Goal: Information Seeking & Learning: Learn about a topic

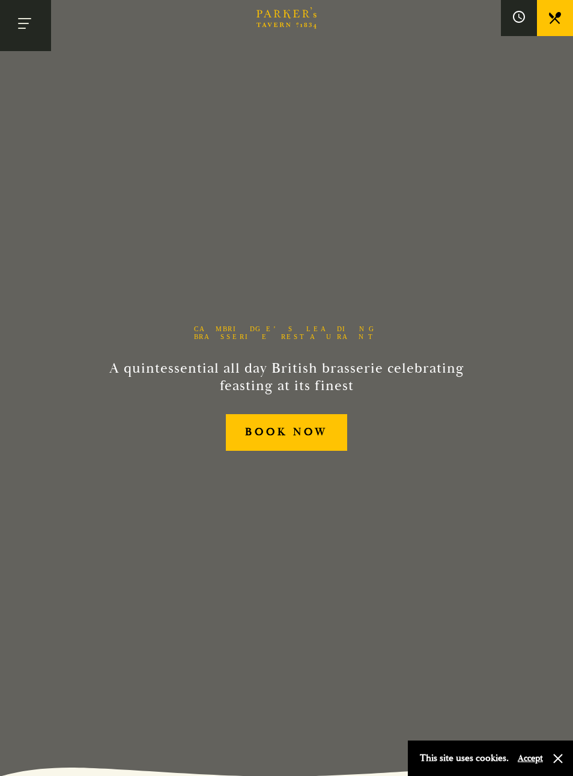
click at [40, 29] on button "Toggle navigation" at bounding box center [25, 25] width 51 height 51
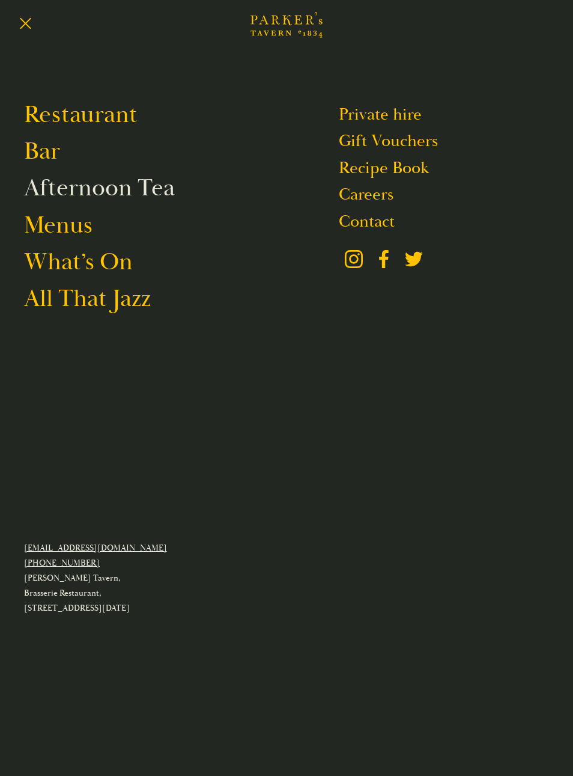
click at [131, 195] on link "Afternoon Tea" at bounding box center [99, 188] width 151 height 30
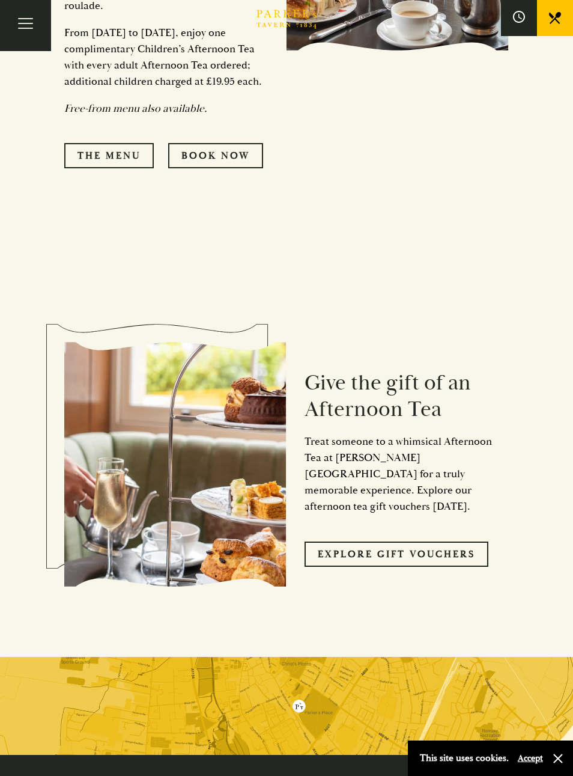
scroll to position [1158, 0]
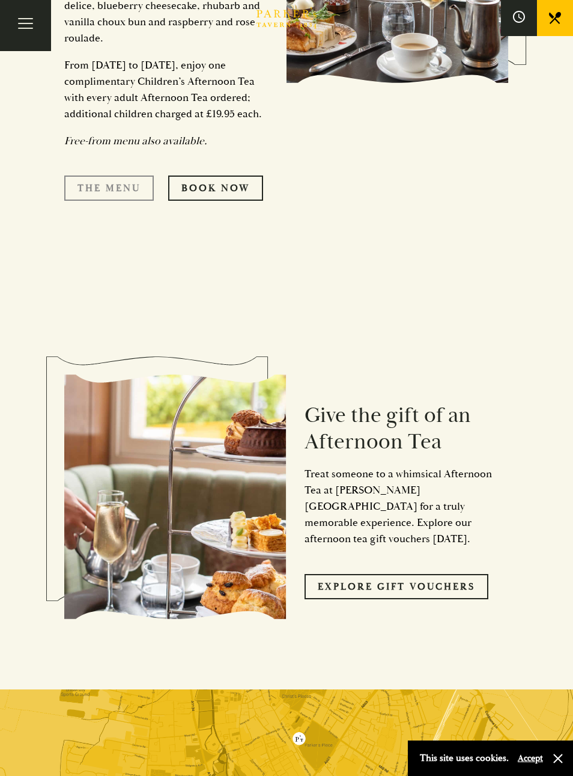
click at [91, 201] on link "The Menu" at bounding box center [109, 187] width 90 height 25
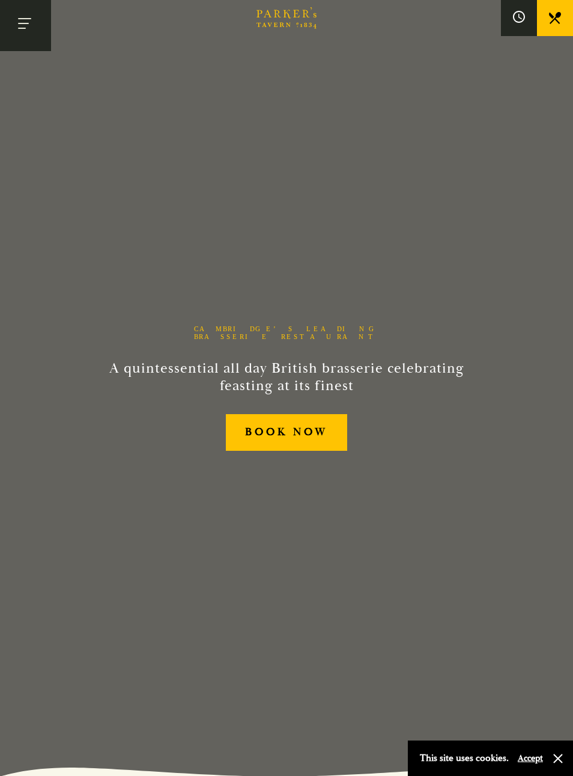
click at [20, 26] on button "Toggle navigation" at bounding box center [25, 25] width 51 height 51
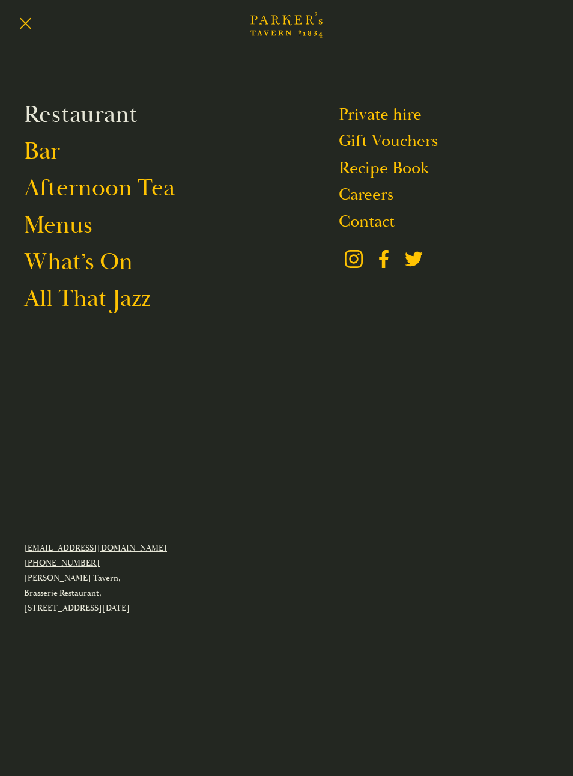
click at [37, 116] on link "Restaurant" at bounding box center [81, 115] width 114 height 30
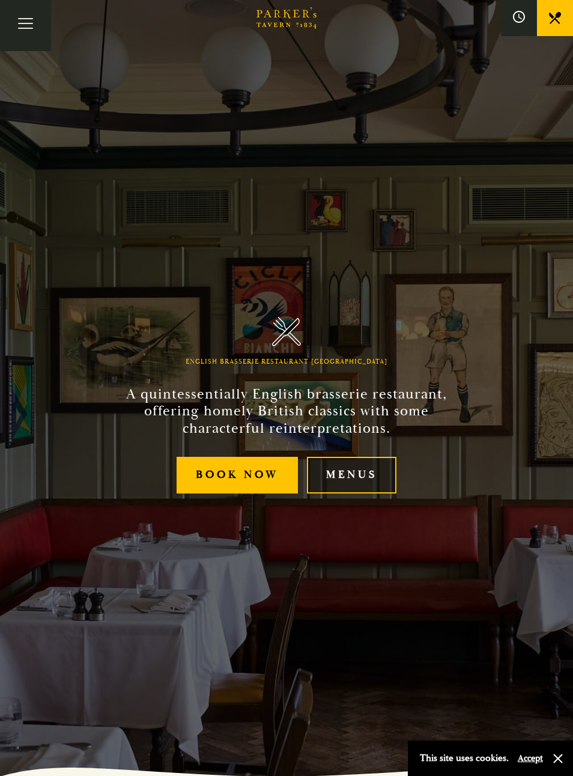
click at [371, 489] on link "Menus" at bounding box center [352, 475] width 90 height 37
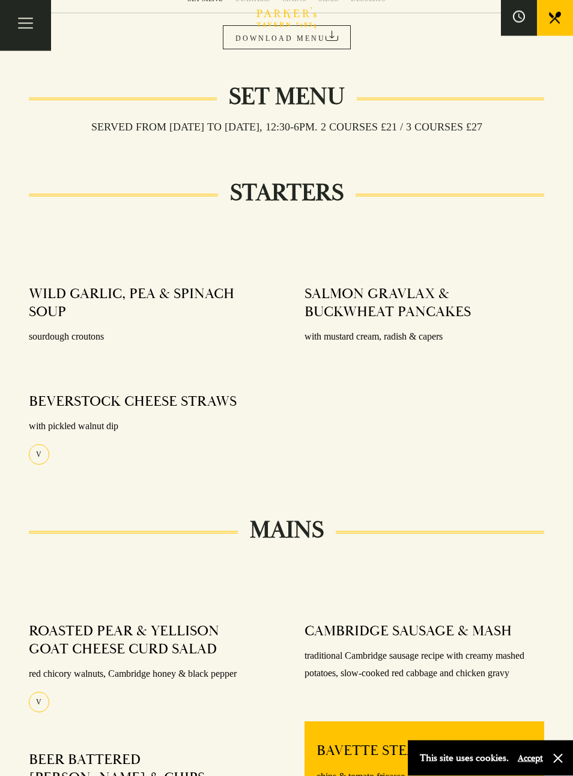
scroll to position [246, 0]
